Goal: Task Accomplishment & Management: Use online tool/utility

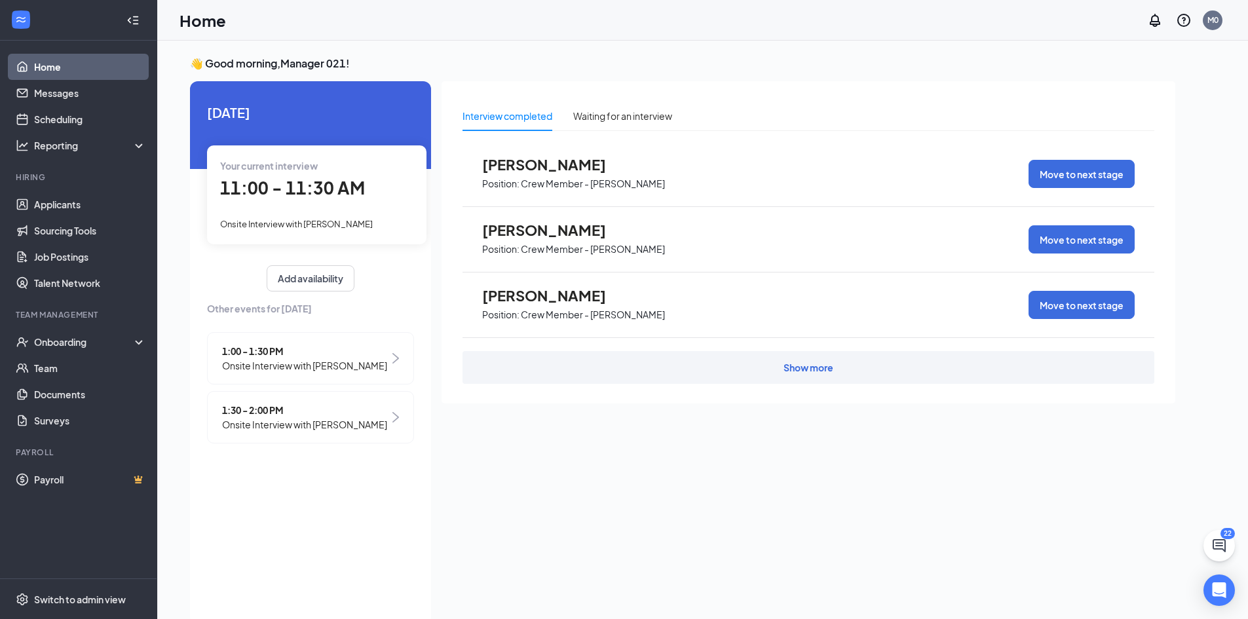
click at [339, 224] on span "Onsite Interview with [PERSON_NAME]" at bounding box center [296, 224] width 153 height 10
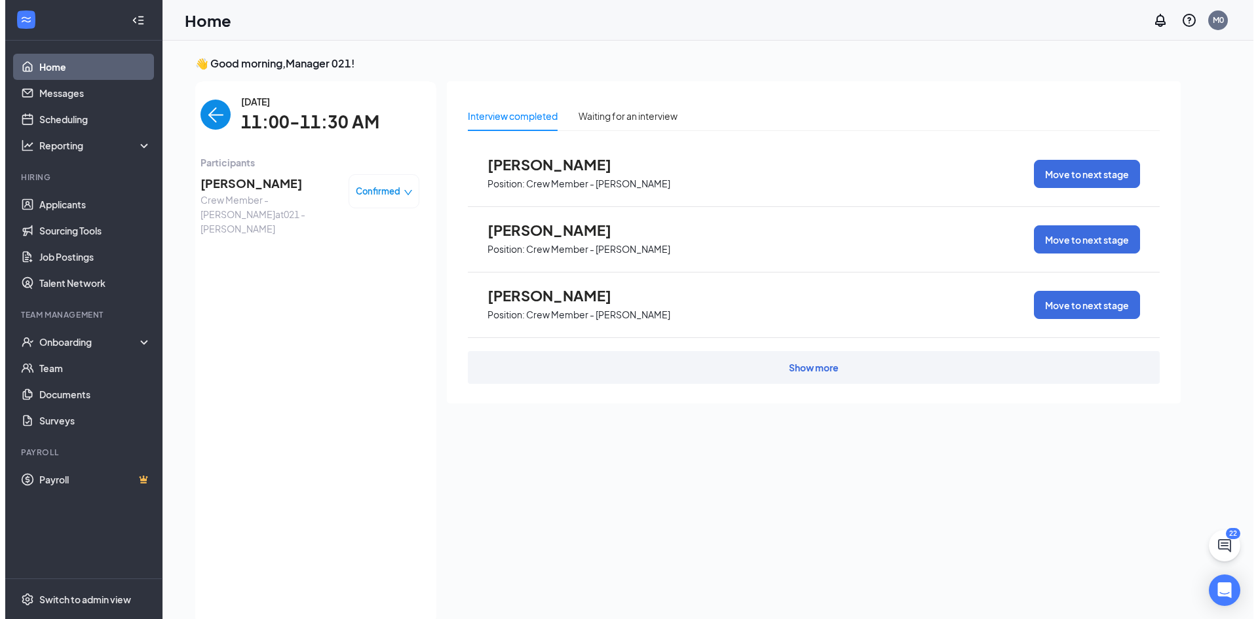
scroll to position [5, 0]
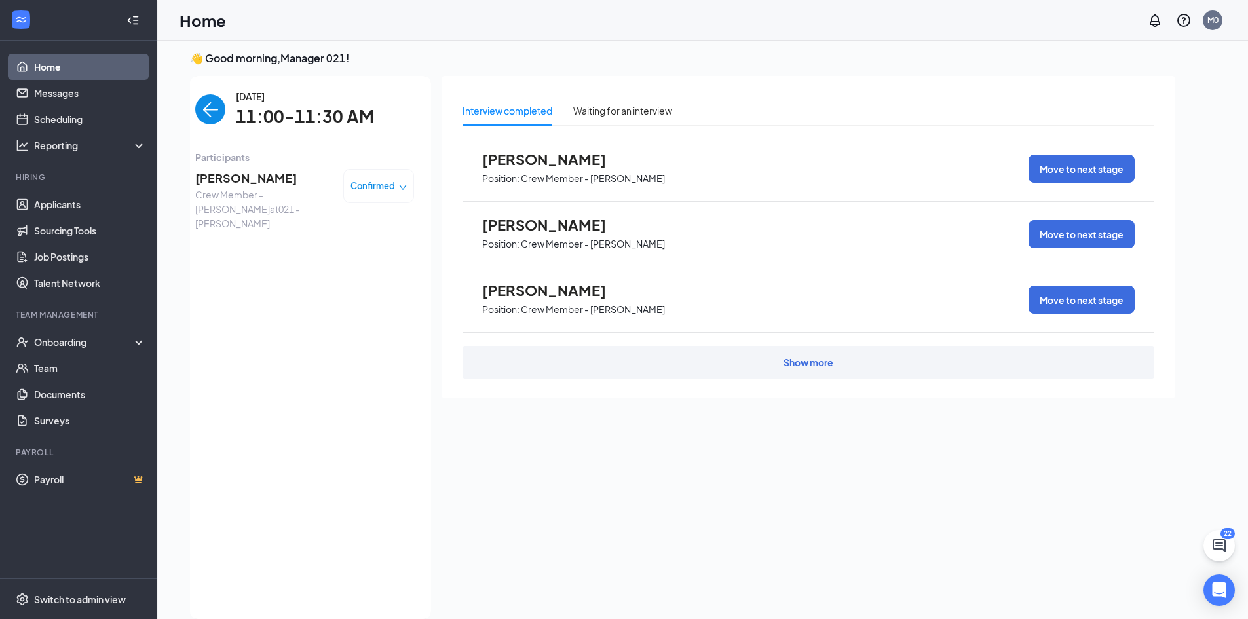
click at [261, 170] on span "[PERSON_NAME]" at bounding box center [264, 178] width 138 height 18
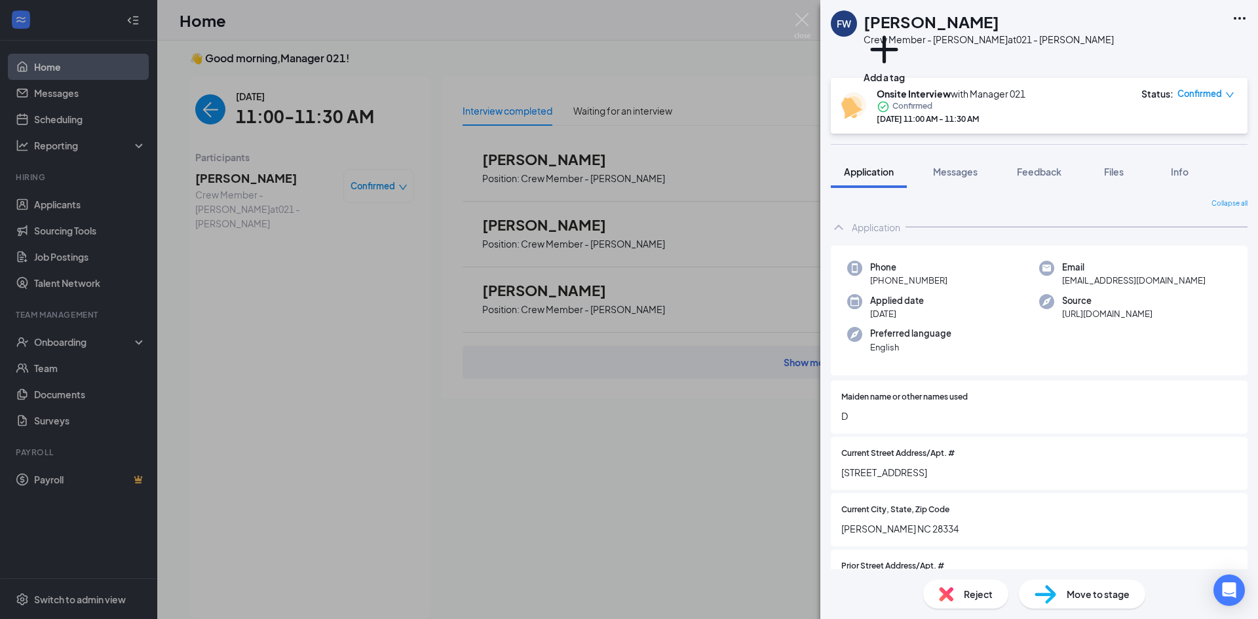
click at [1246, 19] on icon "Ellipses" at bounding box center [1240, 18] width 16 height 16
click at [1143, 49] on link "View full application" at bounding box center [1140, 42] width 85 height 14
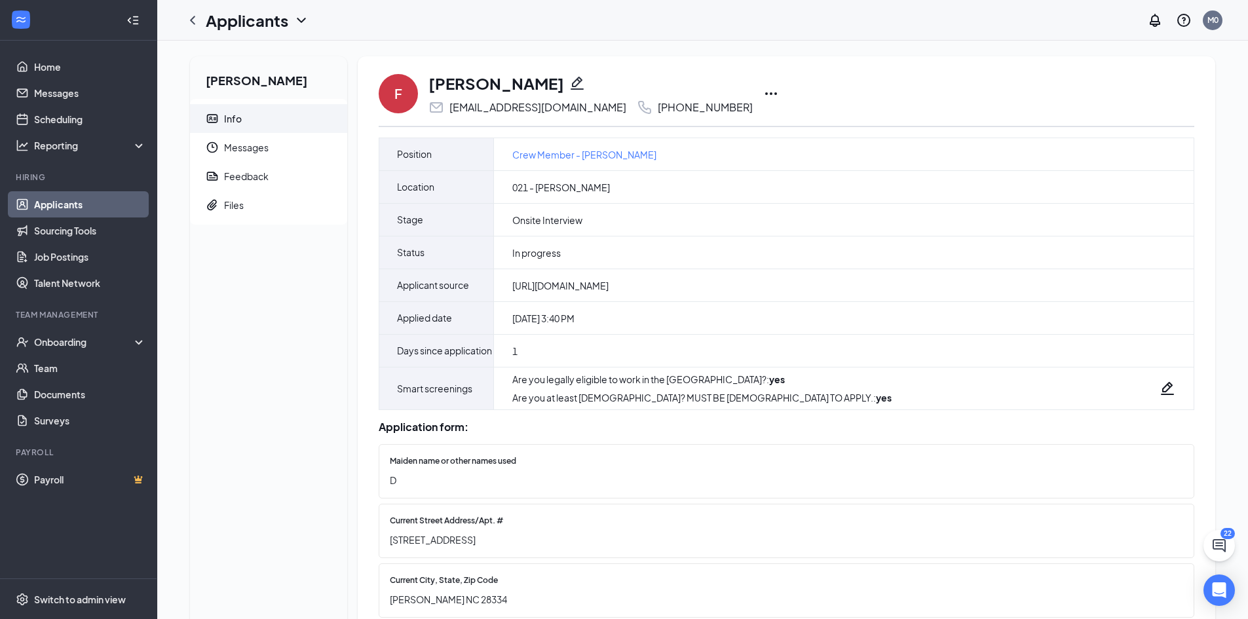
click at [763, 93] on icon "Ellipses" at bounding box center [771, 94] width 16 height 16
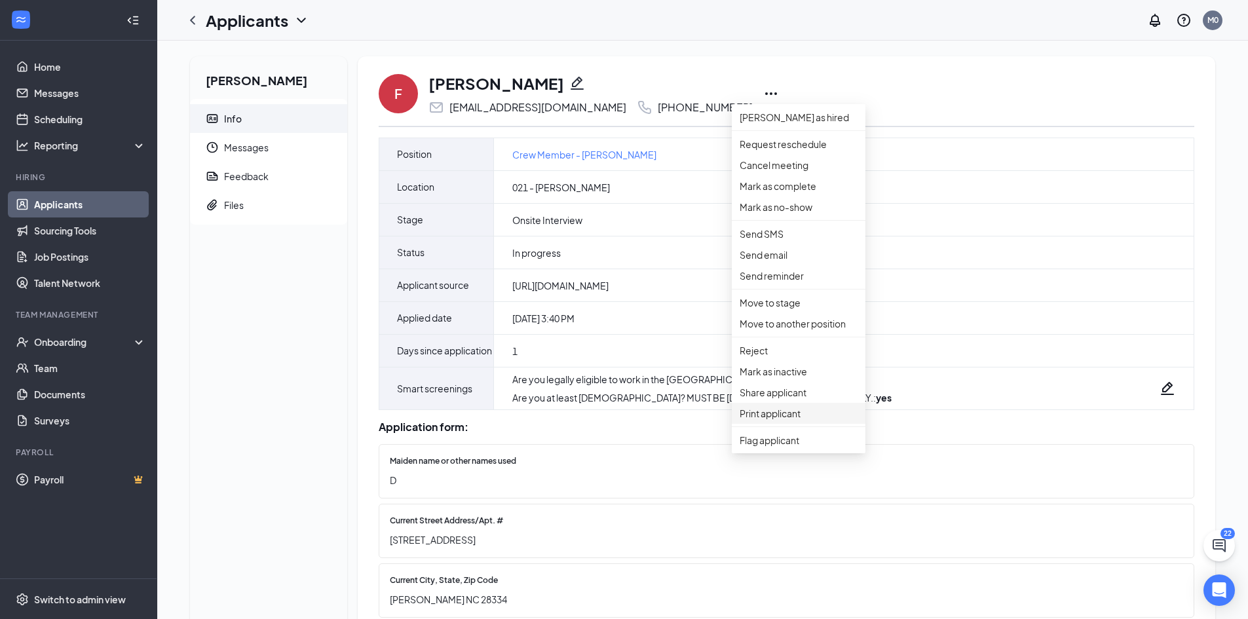
click at [780, 421] on p "Print applicant" at bounding box center [799, 413] width 118 height 14
